Goal: Task Accomplishment & Management: Use online tool/utility

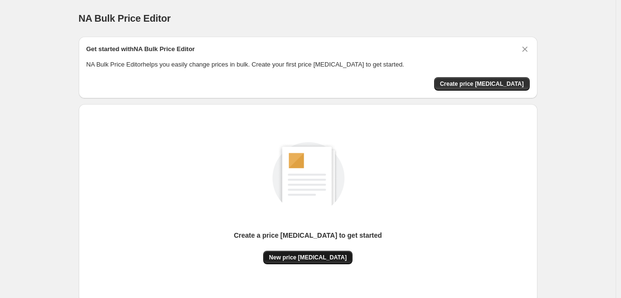
click at [297, 251] on button "New price change job" at bounding box center [307, 258] width 89 height 14
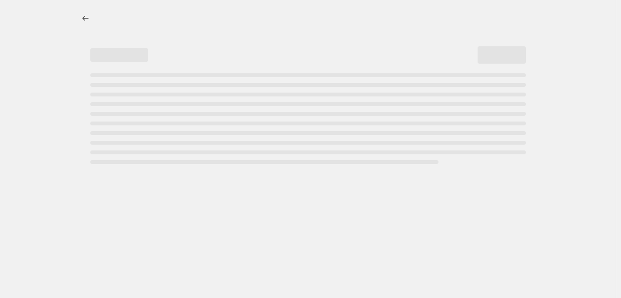
select select "percentage"
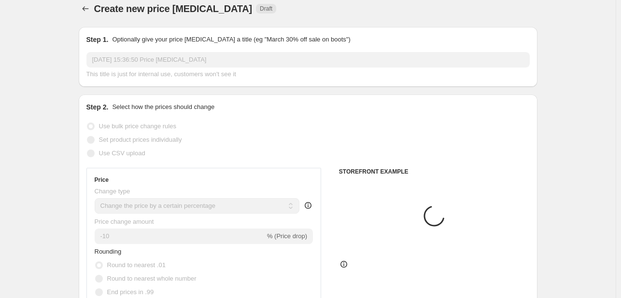
scroll to position [97, 0]
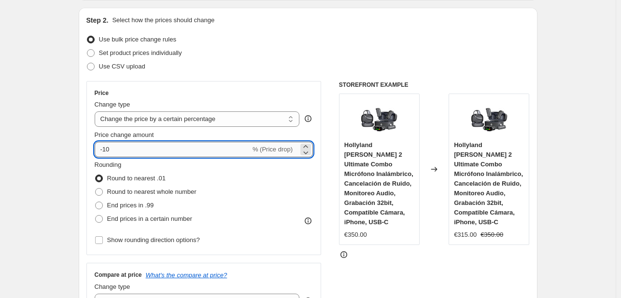
click at [148, 149] on input "-10" at bounding box center [173, 149] width 156 height 15
type input "-1"
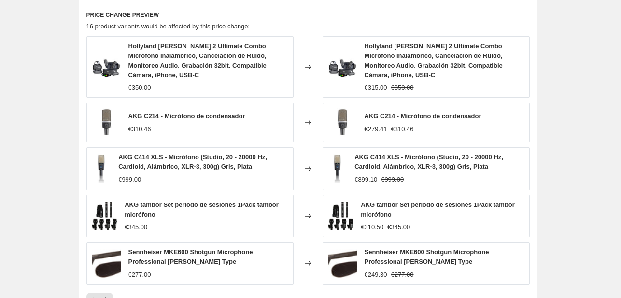
scroll to position [688, 0]
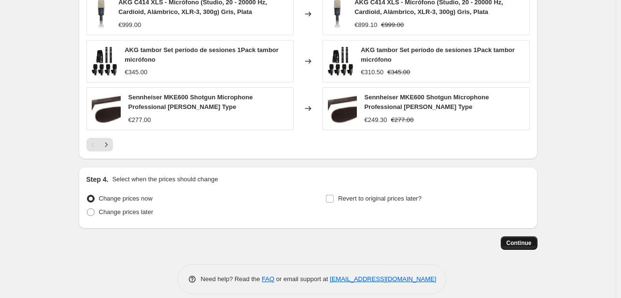
type input "-30"
click at [509, 236] on button "Continue" at bounding box center [518, 243] width 37 height 14
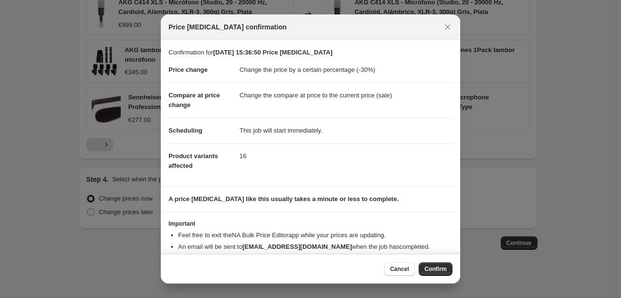
scroll to position [18, 0]
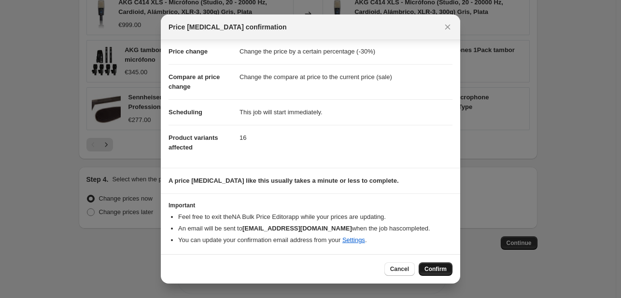
click at [430, 266] on span "Confirm" at bounding box center [435, 269] width 22 height 8
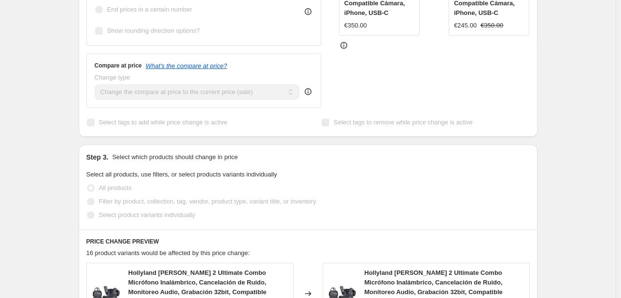
scroll to position [230, 0]
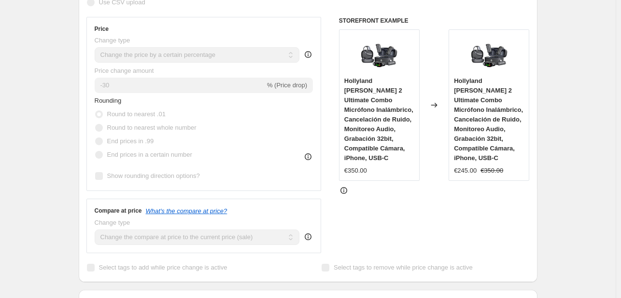
select select "percentage"
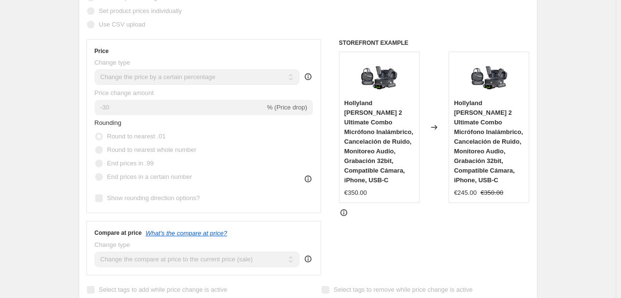
scroll to position [0, 0]
